Goal: Find contact information: Find contact information

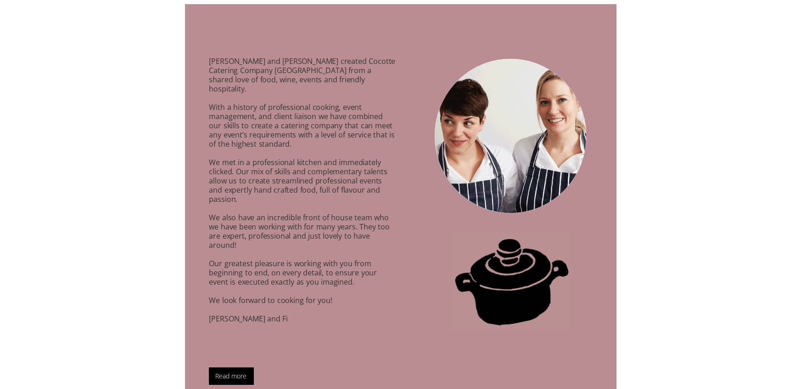
scroll to position [625, 0]
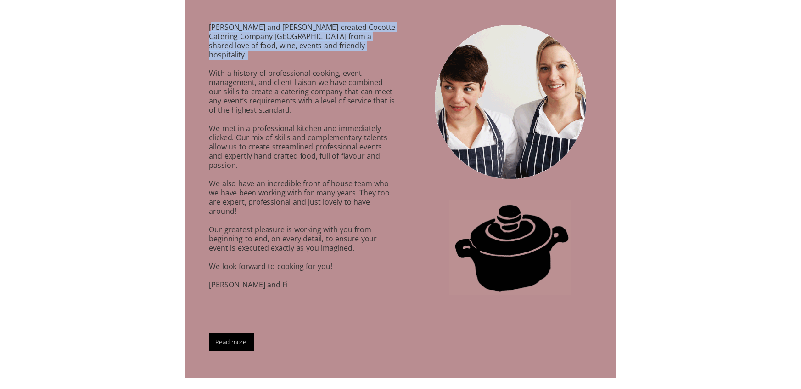
drag, startPoint x: 213, startPoint y: 20, endPoint x: 379, endPoint y: 51, distance: 168.6
click at [379, 51] on p "[PERSON_NAME] and [PERSON_NAME] created Cocotte Catering Company [GEOGRAPHIC_DA…" at bounding box center [291, 163] width 212 height 303
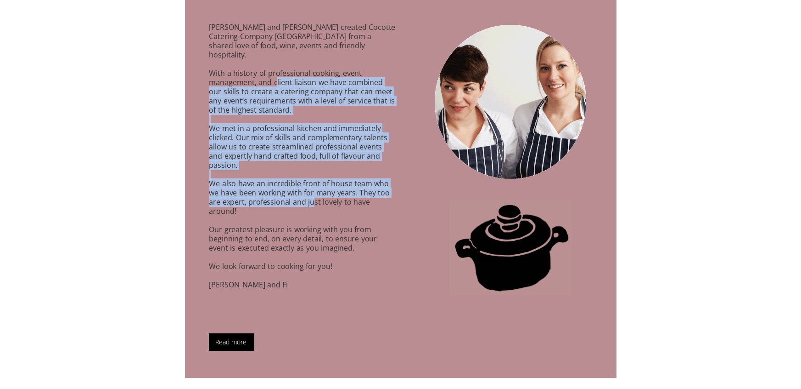
drag, startPoint x: 276, startPoint y: 70, endPoint x: 314, endPoint y: 186, distance: 122.4
click at [314, 186] on p "[PERSON_NAME] and [PERSON_NAME] created Cocotte Catering Company [GEOGRAPHIC_DA…" at bounding box center [291, 163] width 212 height 303
click at [316, 187] on p "[PERSON_NAME] and [PERSON_NAME] created Cocotte Catering Company [GEOGRAPHIC_DA…" at bounding box center [291, 163] width 212 height 303
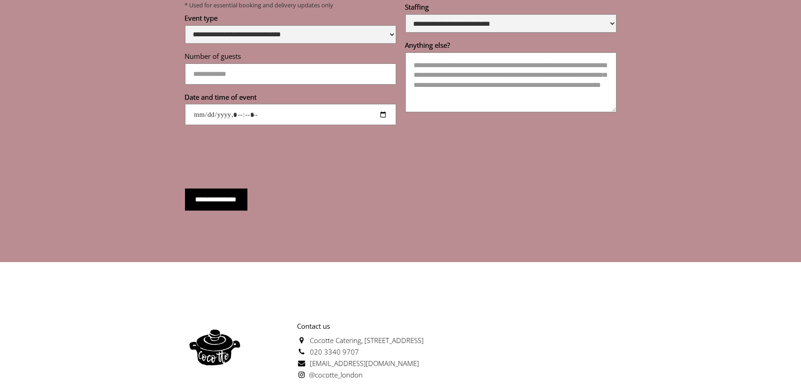
scroll to position [3287, 0]
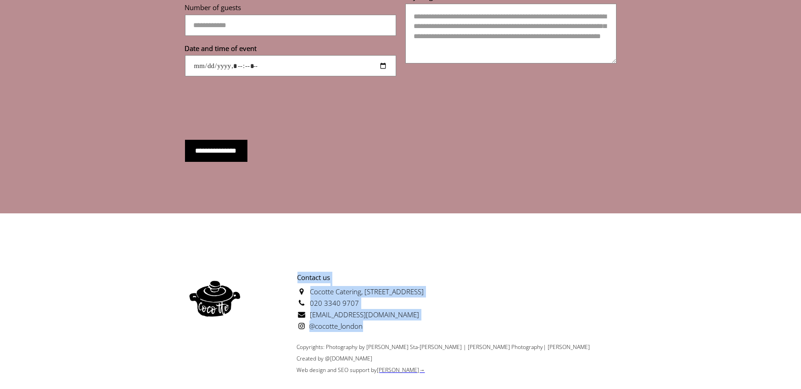
drag, startPoint x: 380, startPoint y: 302, endPoint x: 288, endPoint y: 253, distance: 104.2
click at [288, 271] on p "Contact us [GEOGRAPHIC_DATA][STREET_ADDRESS] 020 3340 9707 [EMAIL_ADDRESS][DOMA…" at bounding box center [335, 301] width 180 height 60
copy p "Contact us [GEOGRAPHIC_DATA][STREET_ADDRESS] 020 3340 9707 [EMAIL_ADDRESS][DOMA…"
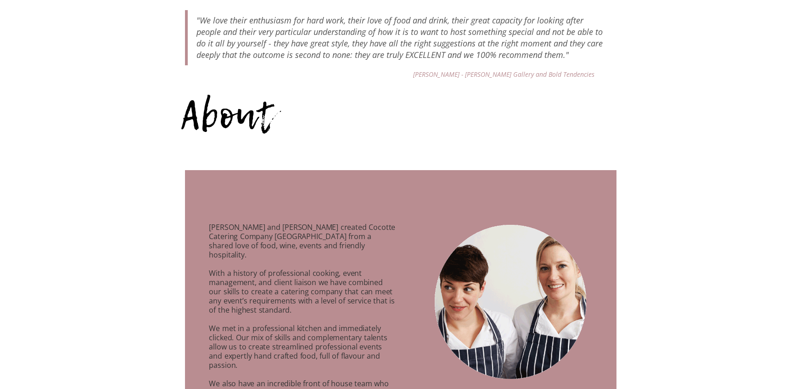
scroll to position [0, 0]
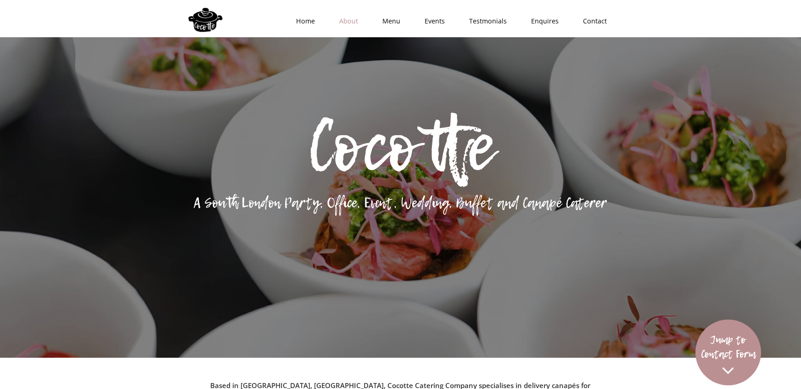
click at [356, 23] on link "About" at bounding box center [346, 21] width 43 height 28
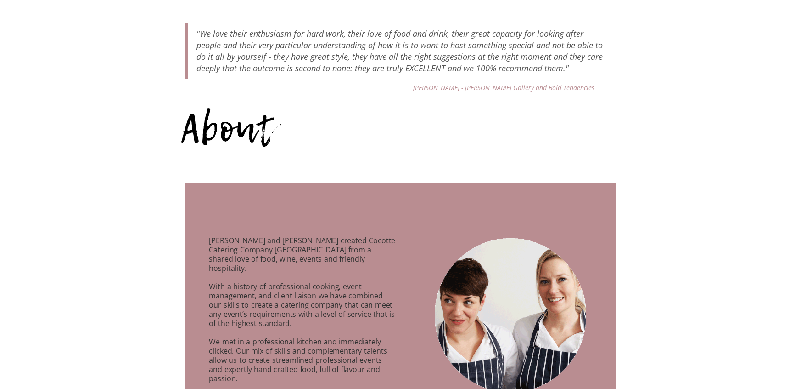
scroll to position [412, 0]
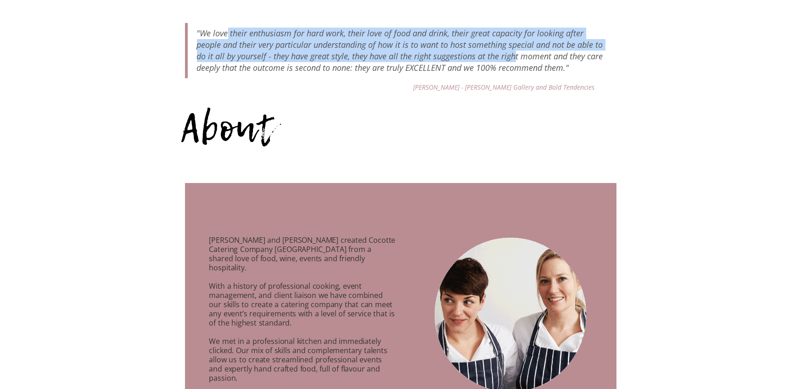
drag, startPoint x: 227, startPoint y: 34, endPoint x: 513, endPoint y: 53, distance: 286.3
click at [513, 53] on em ""We love their enthusiasm for hard work, their love of food and drink, their gr…" at bounding box center [402, 51] width 411 height 46
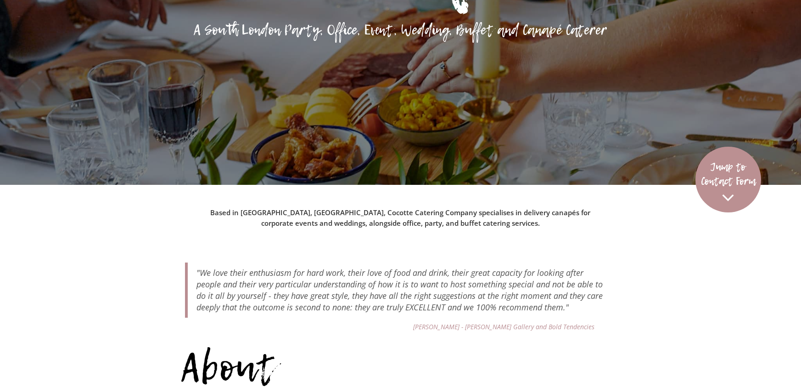
scroll to position [174, 0]
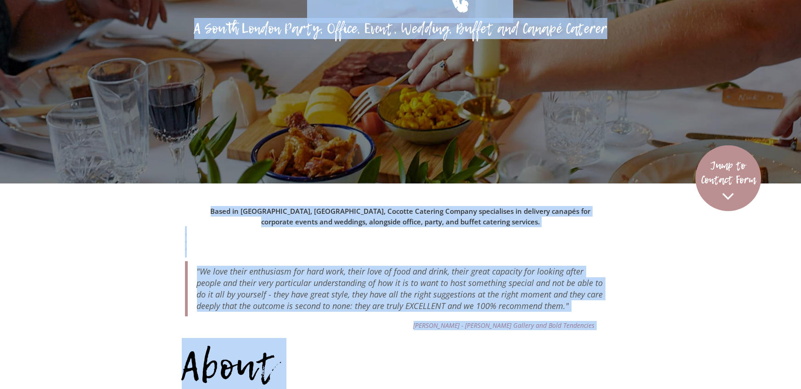
drag, startPoint x: 406, startPoint y: 213, endPoint x: 551, endPoint y: 229, distance: 145.6
click at [551, 214] on body "🎄 Now Taking Christmas Orders! We're now accepting pre-orders for our signature…" at bounding box center [400, 20] width 801 height 389
click at [551, 229] on p "Based in [GEOGRAPHIC_DATA], [GEOGRAPHIC_DATA], Cocotte Catering Company special…" at bounding box center [401, 231] width 432 height 51
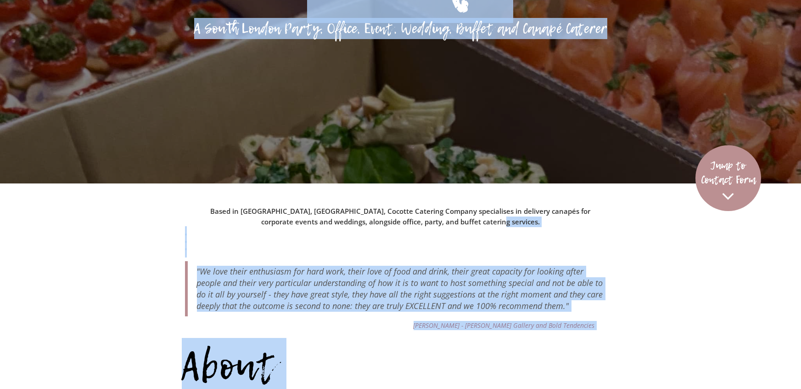
drag, startPoint x: 521, startPoint y: 219, endPoint x: 268, endPoint y: 209, distance: 253.2
click at [268, 209] on body "🎄 Now Taking Christmas Orders! We're now accepting pre-orders for our signature…" at bounding box center [400, 20] width 801 height 389
click at [271, 209] on div at bounding box center [400, 173] width 801 height 219
click at [451, 210] on div at bounding box center [400, 173] width 801 height 219
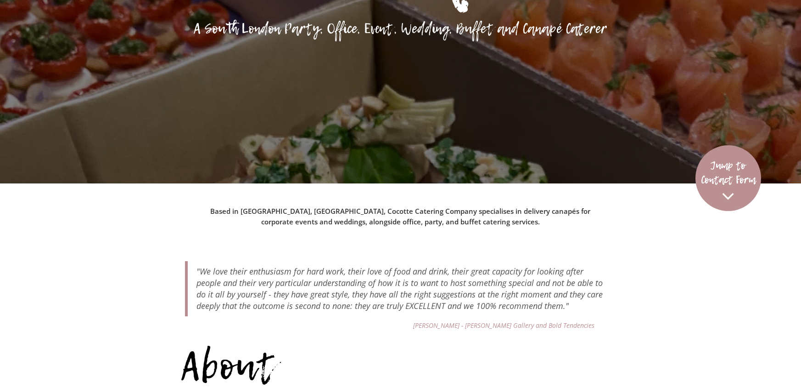
click at [495, 218] on strong "Based in [GEOGRAPHIC_DATA], [GEOGRAPHIC_DATA], Cocotte Catering Company special…" at bounding box center [401, 216] width 389 height 21
drag, startPoint x: 522, startPoint y: 220, endPoint x: 422, endPoint y: 220, distance: 100.6
click at [422, 220] on strong "Based in [GEOGRAPHIC_DATA], [GEOGRAPHIC_DATA], Cocotte Catering Company special…" at bounding box center [401, 216] width 389 height 21
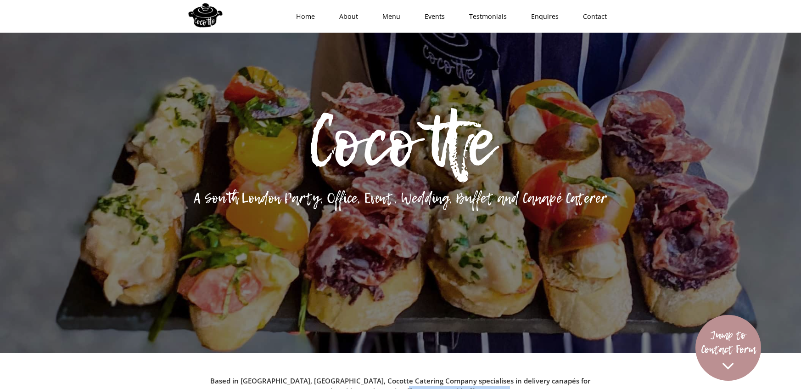
scroll to position [0, 0]
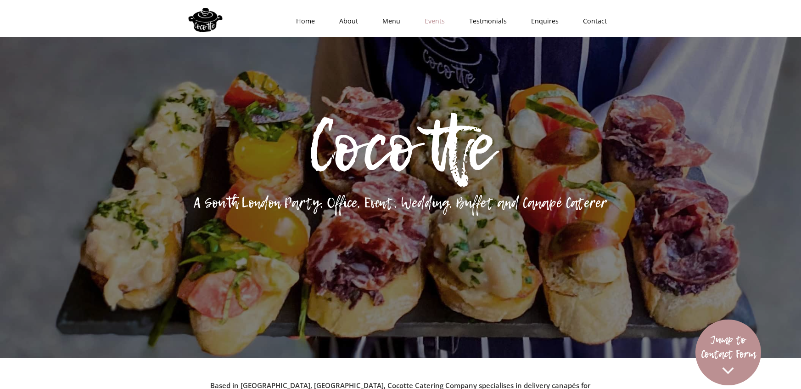
click at [434, 25] on link "Events" at bounding box center [432, 21] width 45 height 28
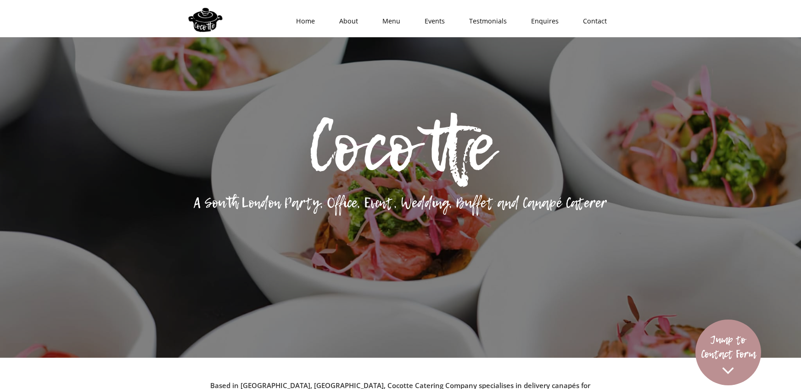
click at [206, 12] on div at bounding box center [205, 17] width 41 height 31
